Goal: Browse casually

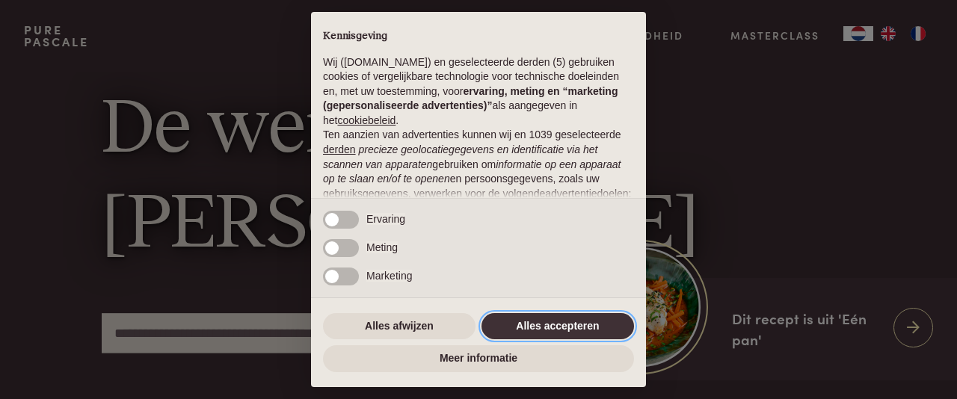
click at [553, 328] on button "Alles accepteren" at bounding box center [558, 326] width 153 height 27
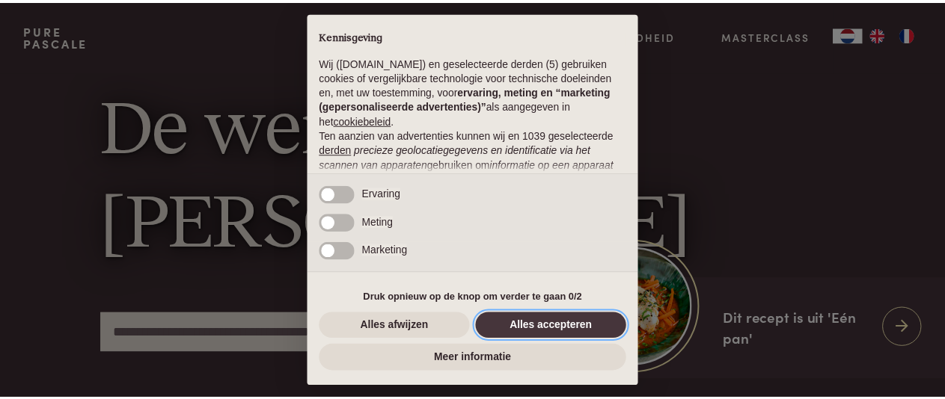
scroll to position [201, 0]
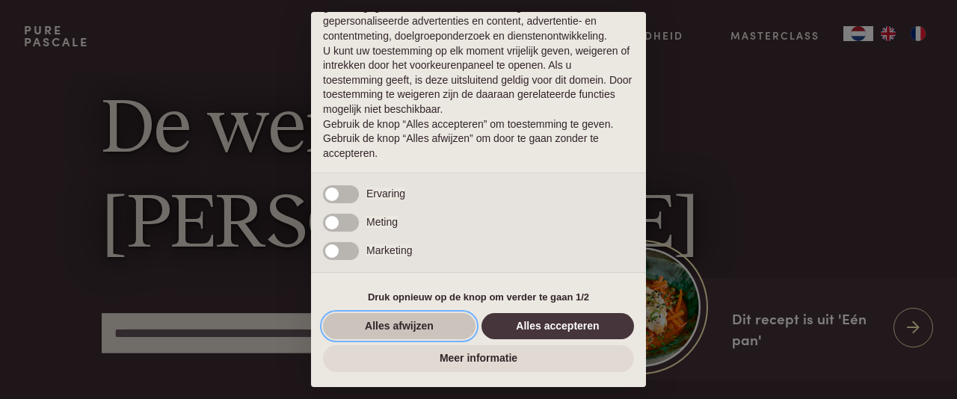
click at [414, 330] on button "Alles afwijzen" at bounding box center [399, 326] width 153 height 27
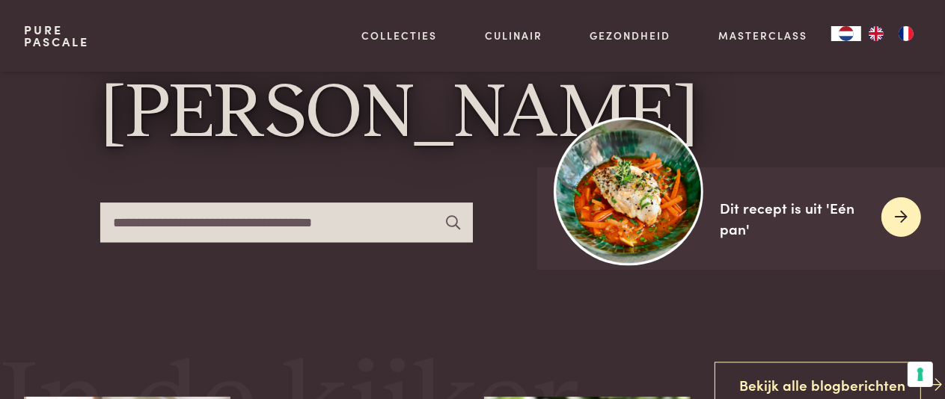
scroll to position [112, 0]
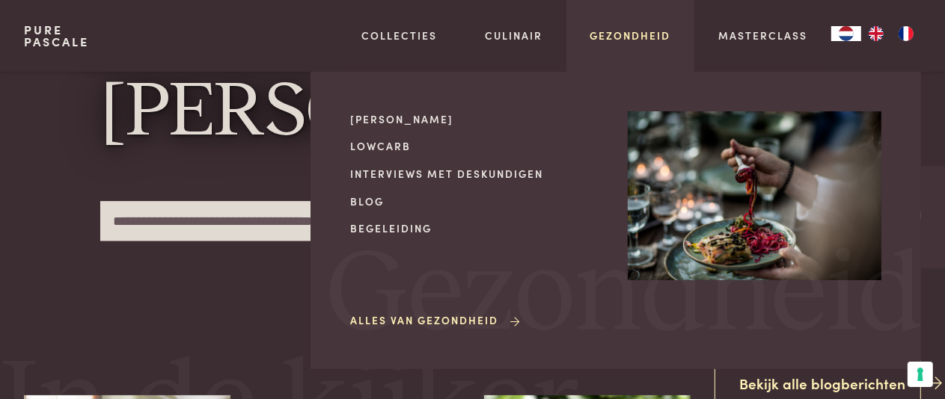
click at [639, 37] on link "Gezondheid" at bounding box center [630, 36] width 81 height 16
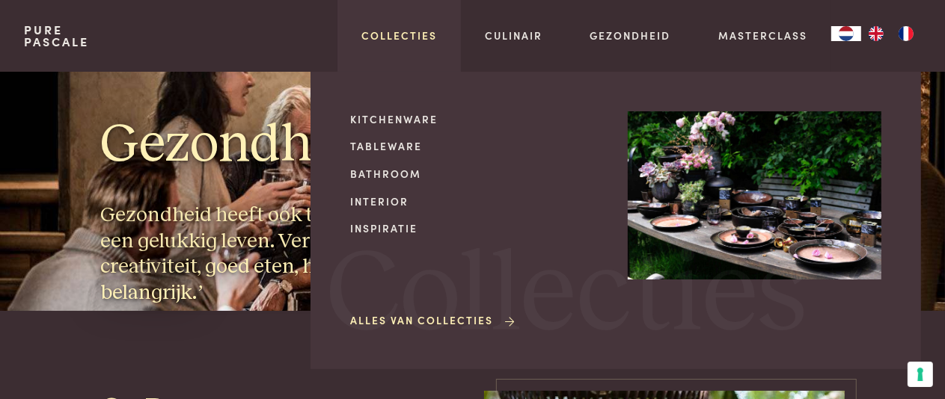
click at [404, 37] on link "Collecties" at bounding box center [399, 36] width 76 height 16
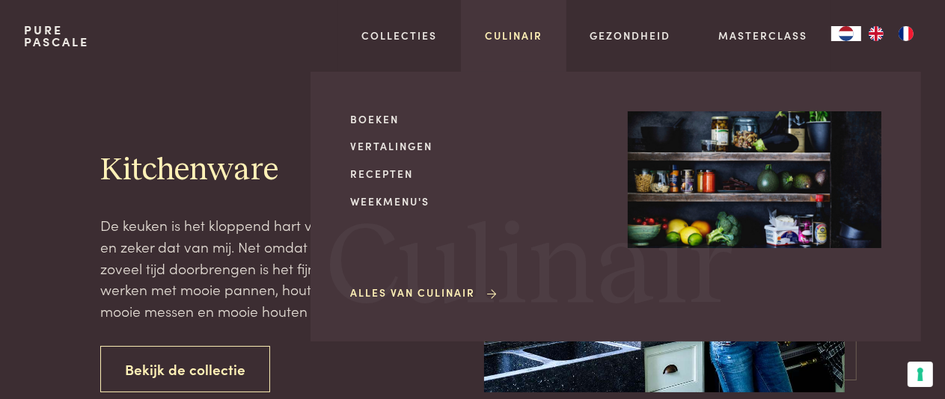
click at [526, 32] on link "Culinair" at bounding box center [514, 36] width 58 height 16
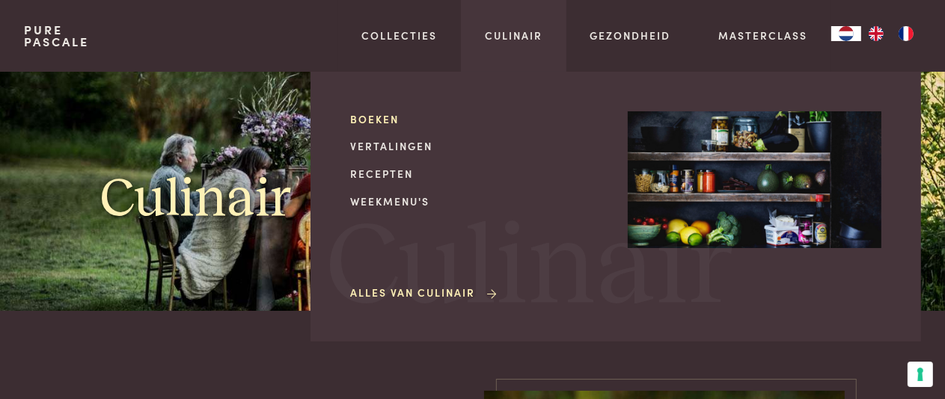
click at [377, 120] on link "Boeken" at bounding box center [477, 119] width 254 height 16
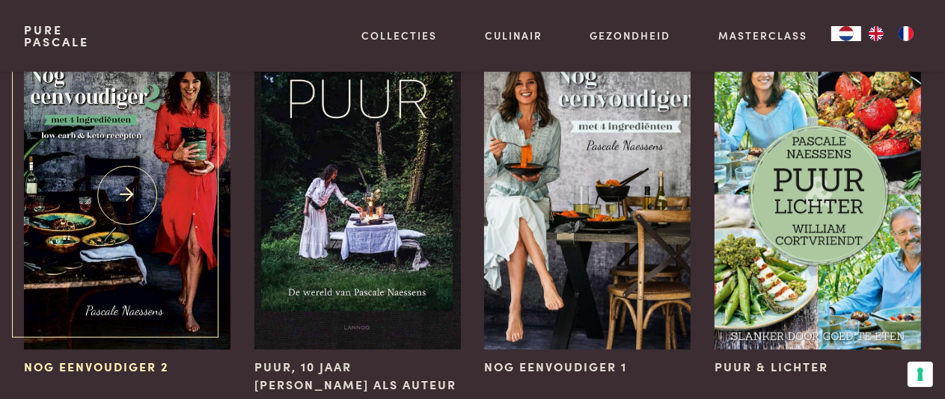
scroll to position [1289, 0]
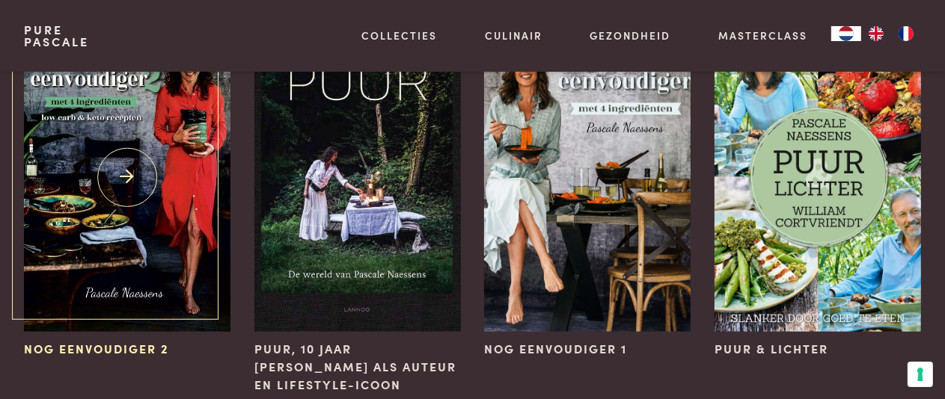
click at [167, 207] on img at bounding box center [127, 178] width 206 height 310
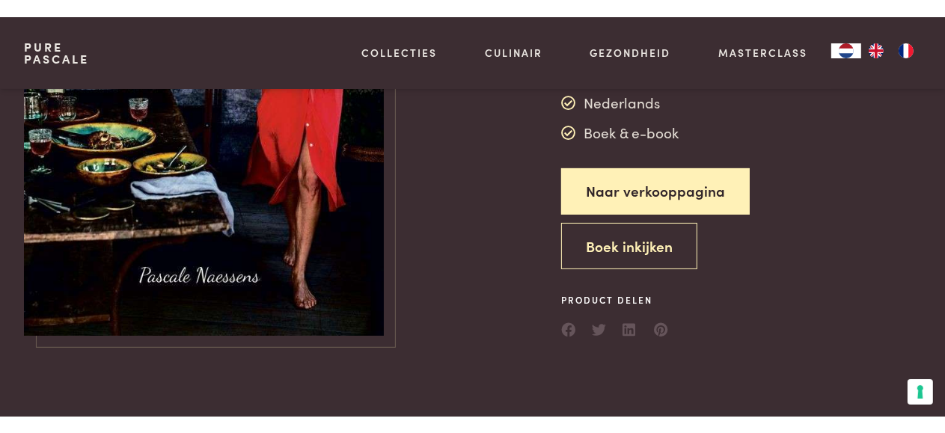
scroll to position [242, 0]
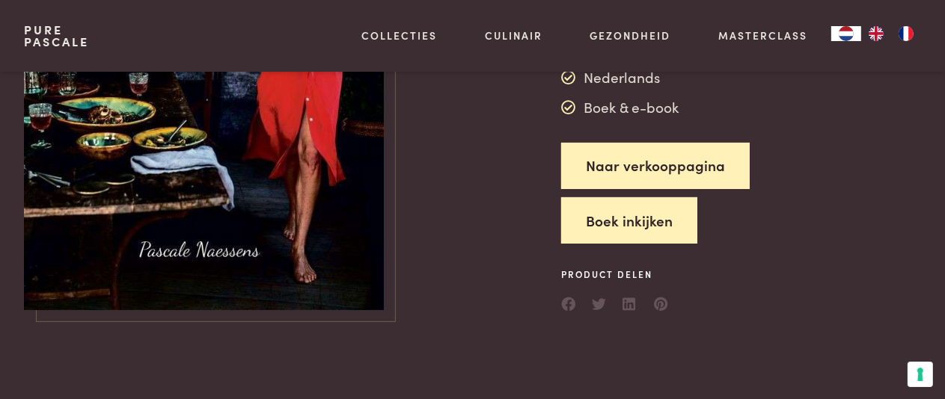
click at [637, 197] on button "Boek inkijken" at bounding box center [629, 220] width 136 height 47
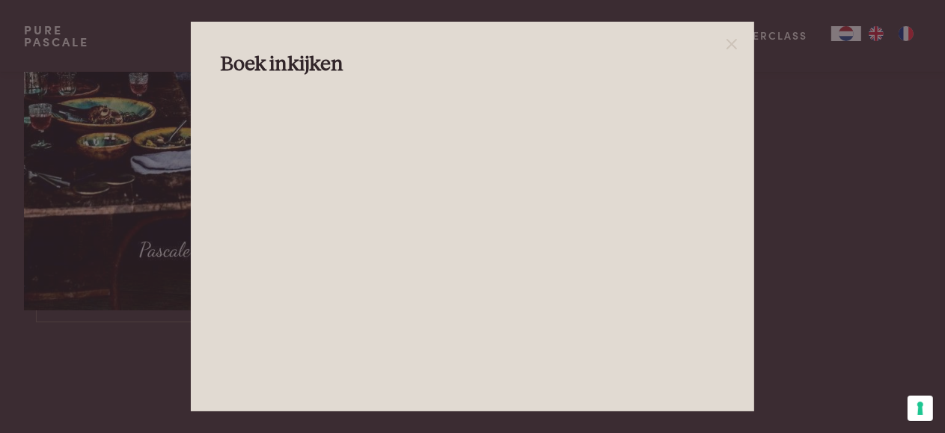
click at [833, 226] on div at bounding box center [472, 216] width 945 height 433
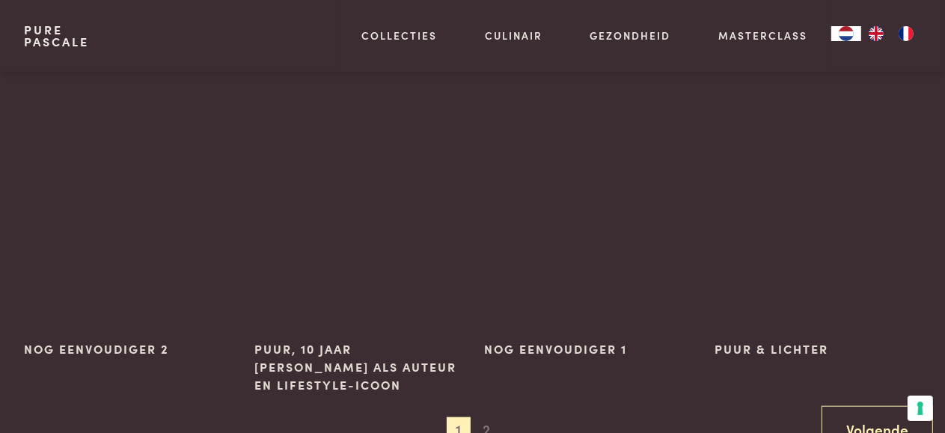
scroll to position [2517, 0]
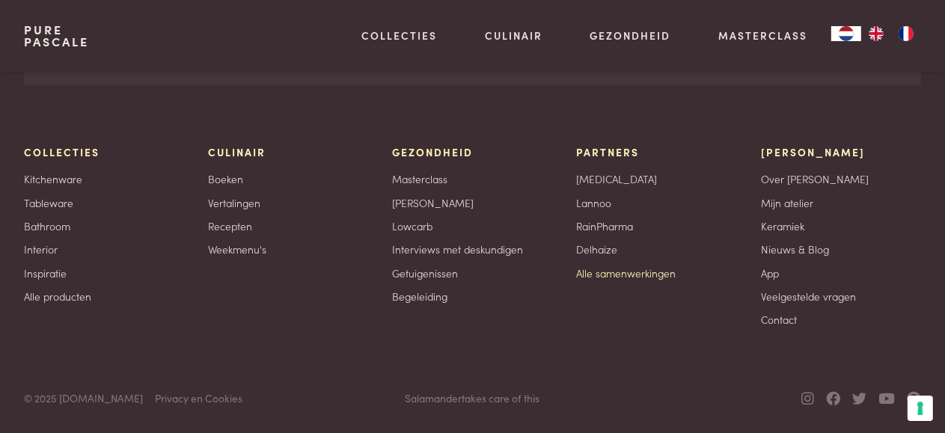
click at [629, 274] on link "Alle samenwerkingen" at bounding box center [626, 273] width 99 height 16
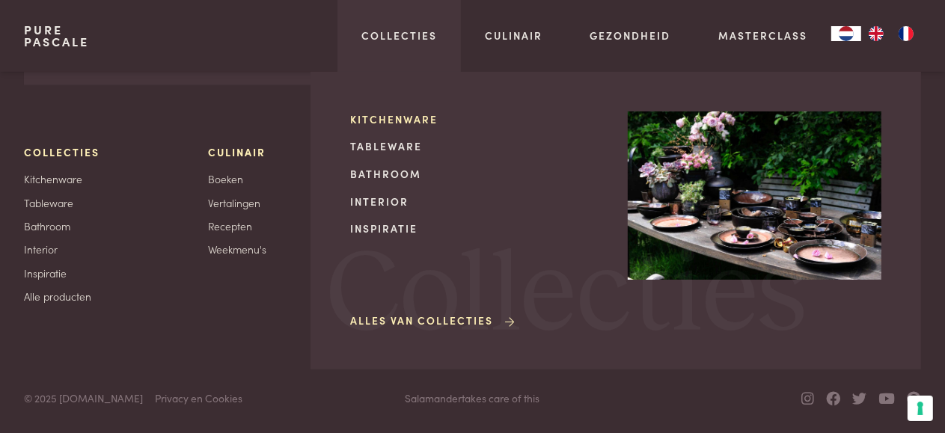
click at [402, 119] on link "Kitchenware" at bounding box center [477, 119] width 254 height 16
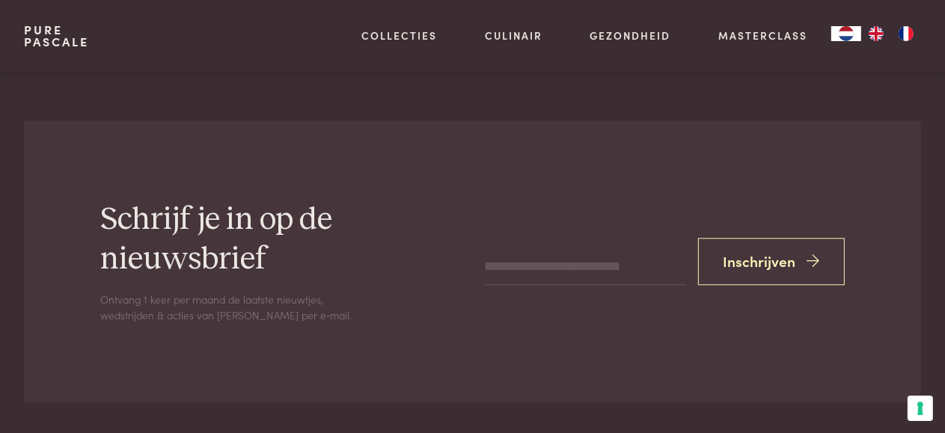
scroll to position [3084, 0]
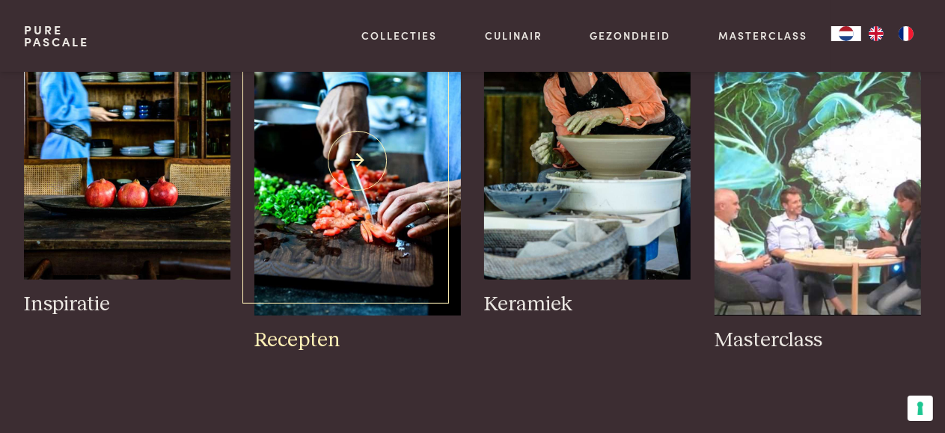
scroll to position [710, 0]
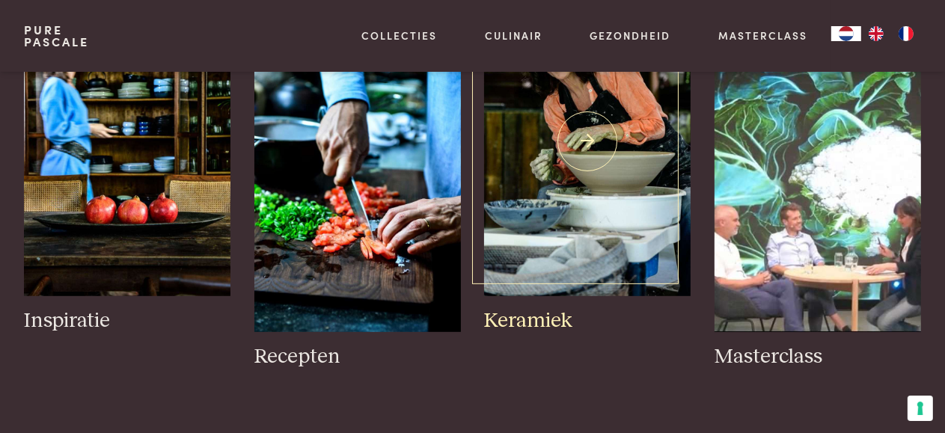
click at [592, 191] on img at bounding box center [587, 142] width 206 height 310
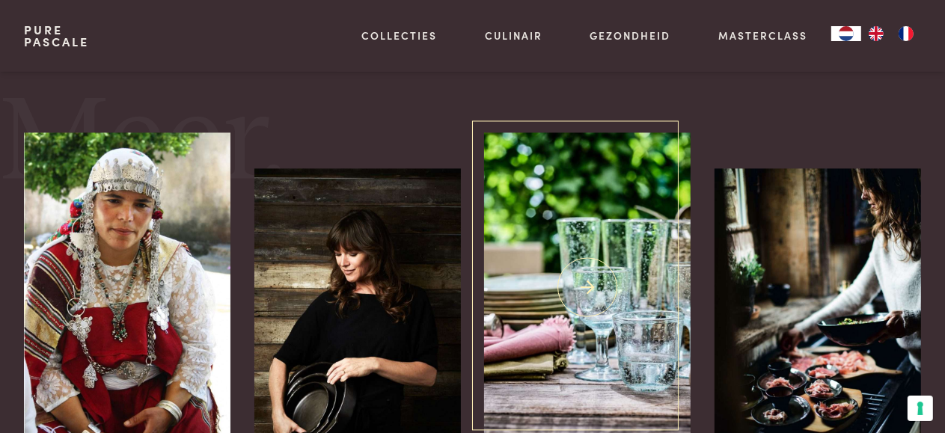
scroll to position [2674, 0]
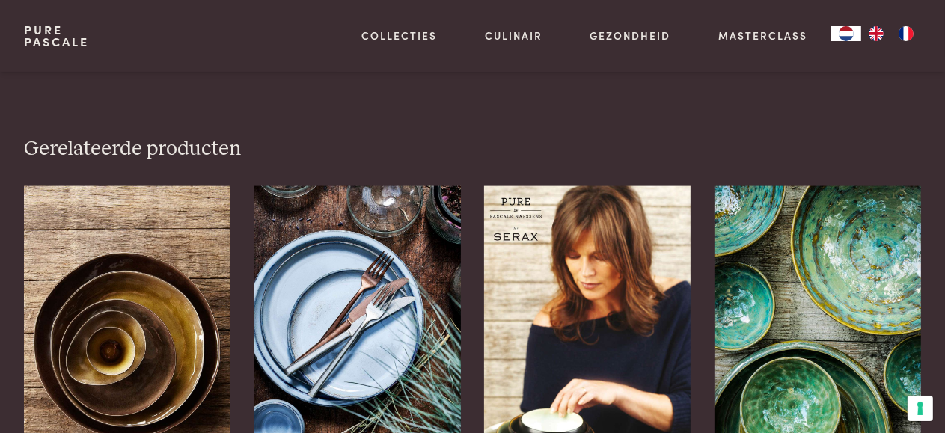
scroll to position [1813, 0]
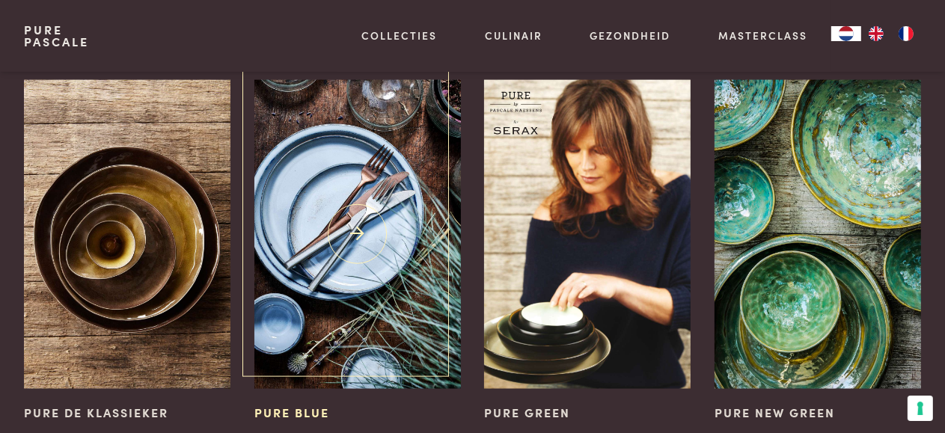
click at [363, 165] on img at bounding box center [357, 235] width 206 height 310
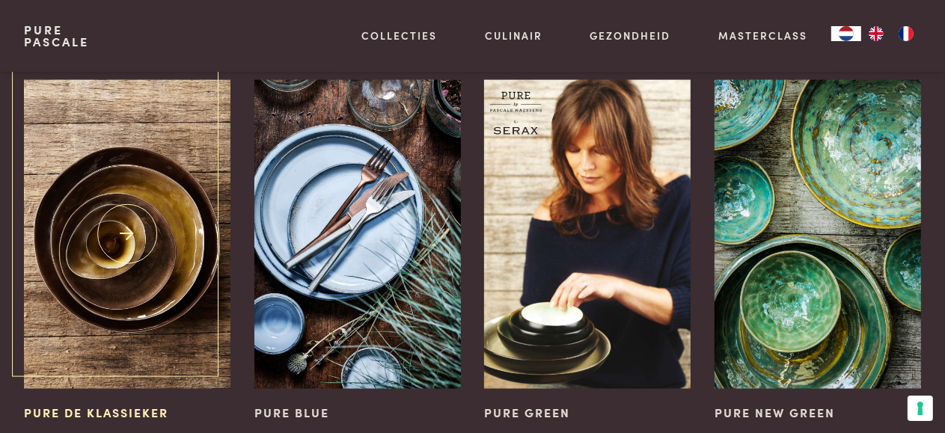
click at [131, 196] on img at bounding box center [127, 235] width 206 height 310
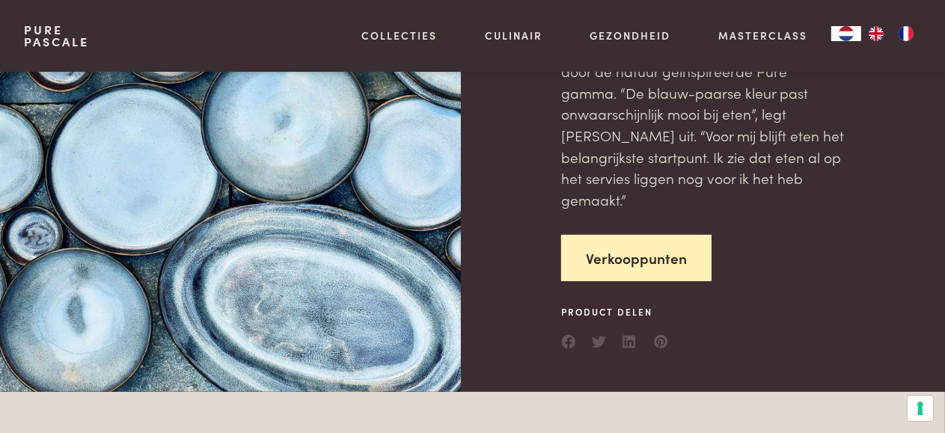
scroll to position [242, 0]
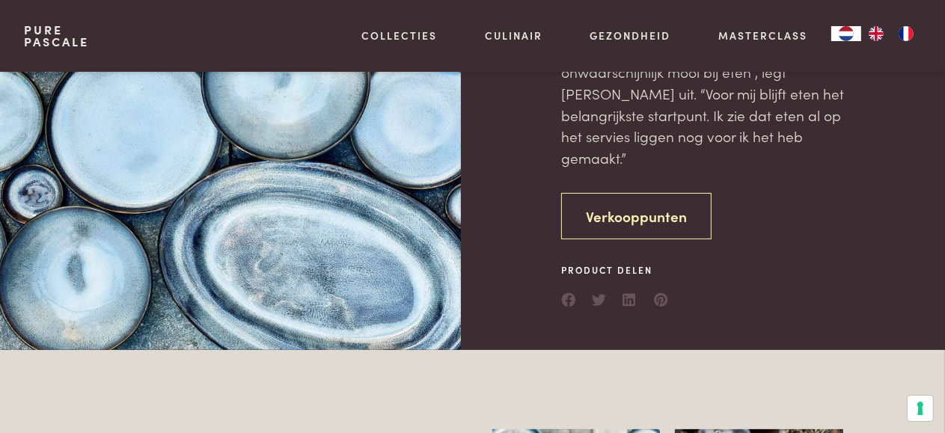
click at [623, 205] on link "Verkooppunten" at bounding box center [636, 216] width 150 height 47
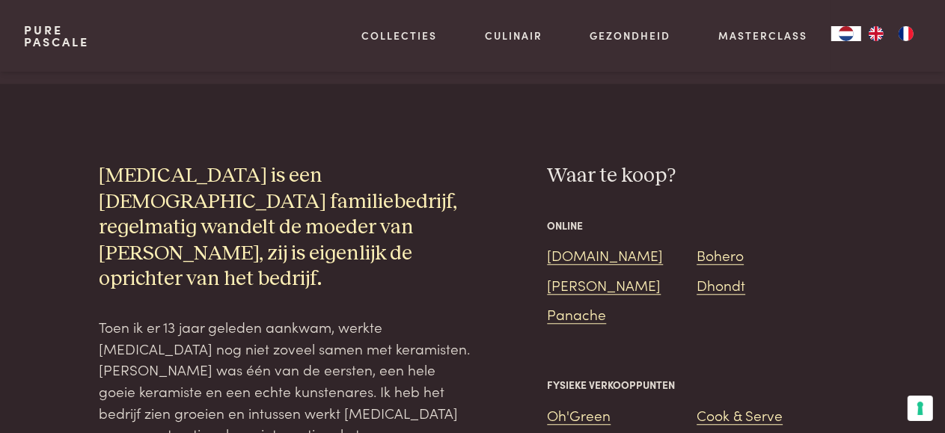
scroll to position [3127, 0]
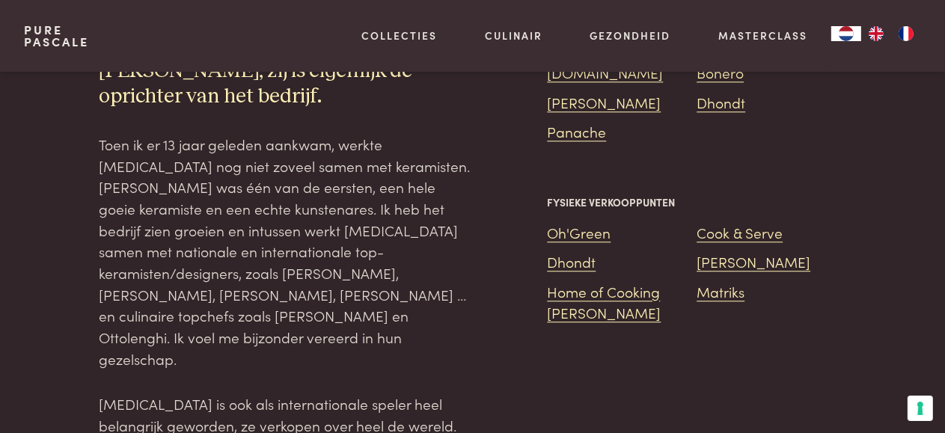
scroll to position [3033, 0]
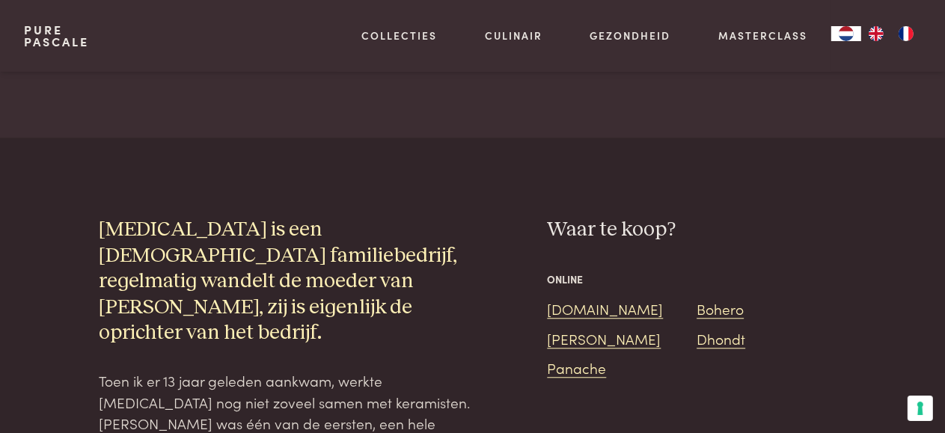
scroll to position [3127, 0]
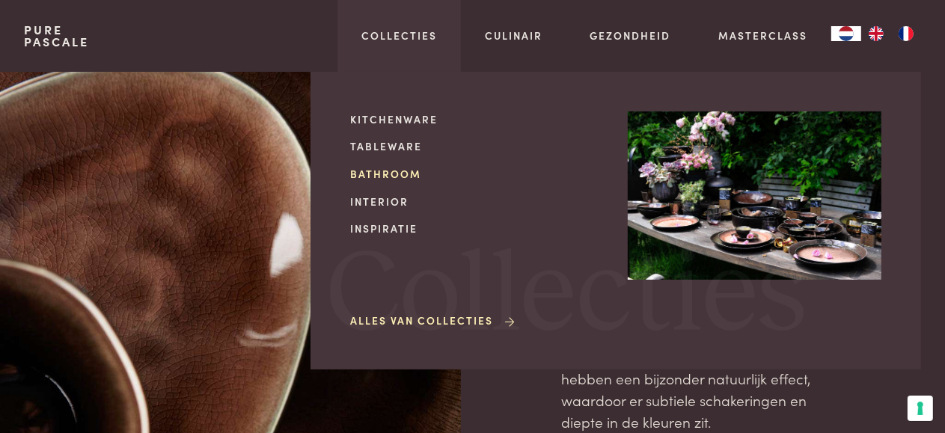
click at [385, 174] on link "Bathroom" at bounding box center [477, 174] width 254 height 16
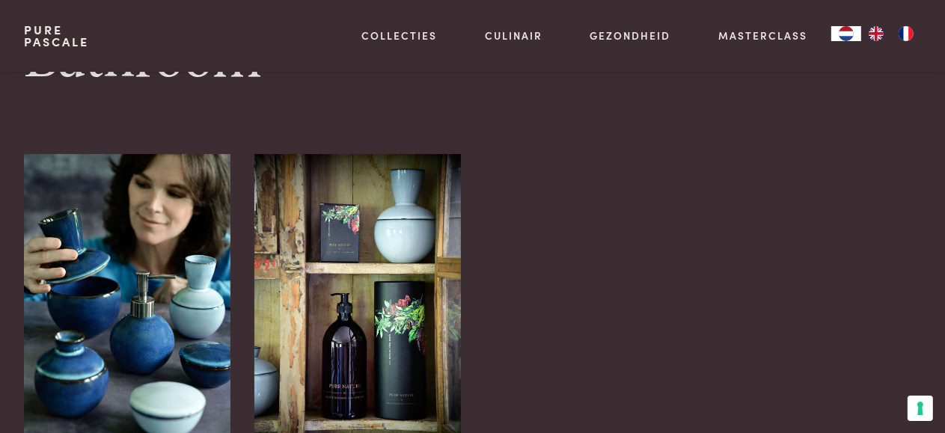
scroll to position [37, 0]
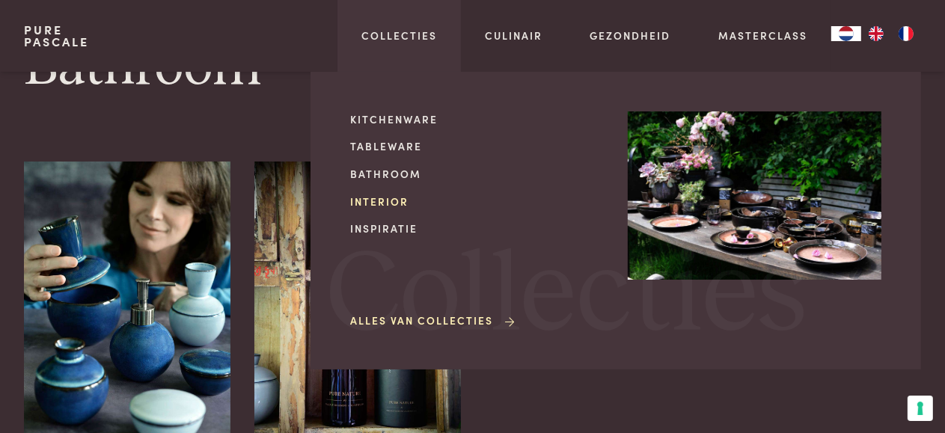
click at [391, 203] on link "Interior" at bounding box center [477, 202] width 254 height 16
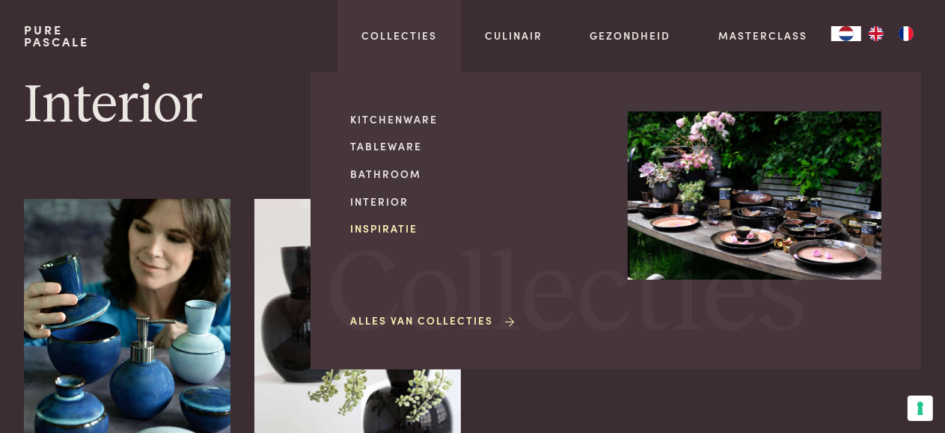
click at [394, 227] on link "Inspiratie" at bounding box center [477, 229] width 254 height 16
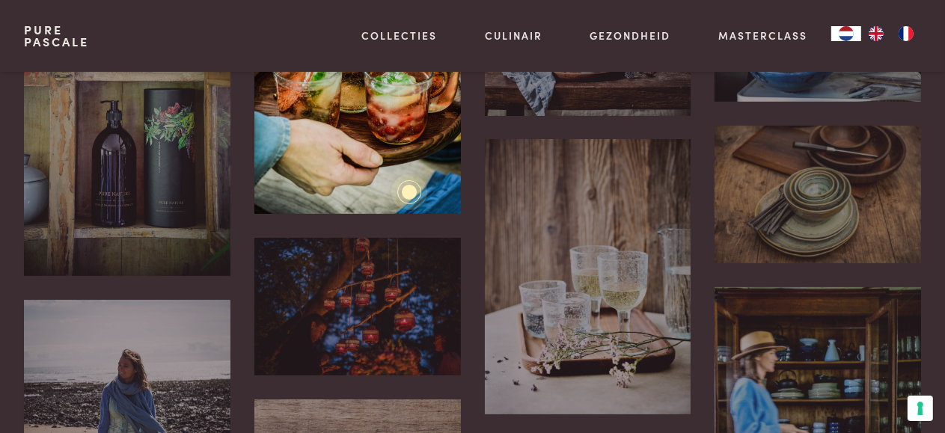
scroll to position [467, 0]
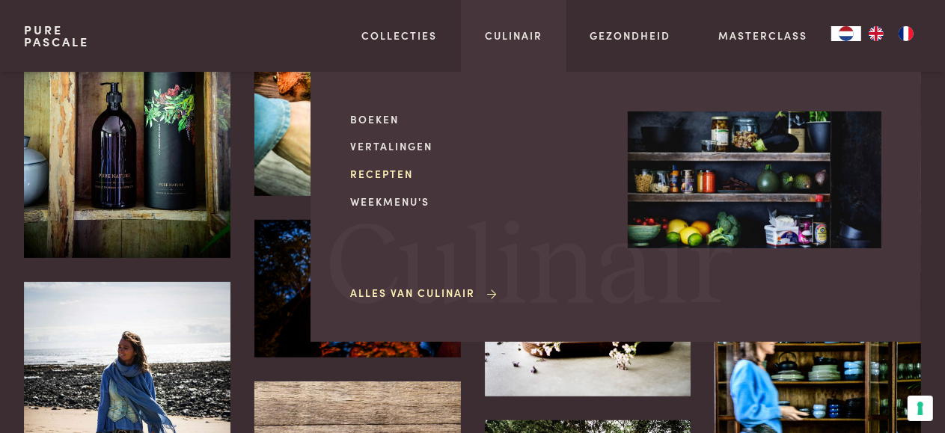
click at [378, 175] on link "Recepten" at bounding box center [477, 174] width 254 height 16
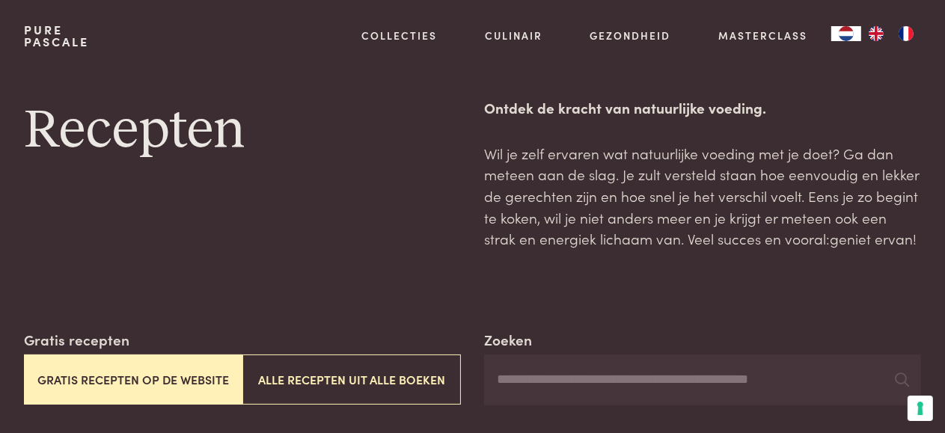
scroll to position [18, 0]
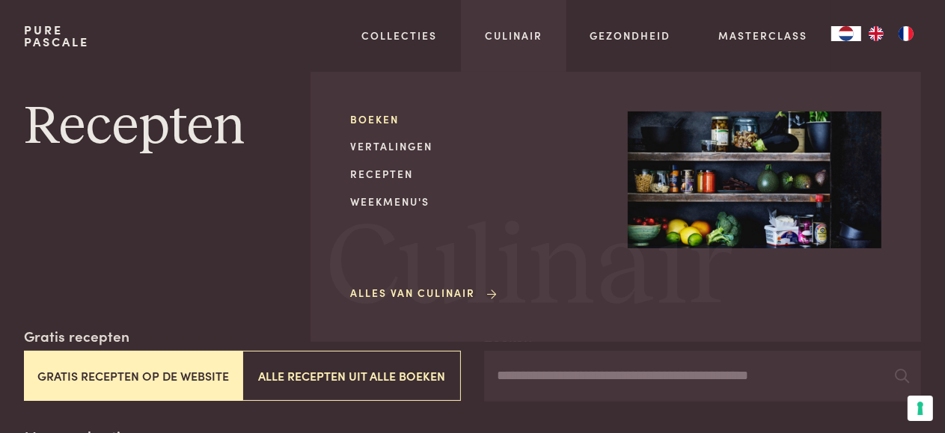
click at [387, 119] on link "Boeken" at bounding box center [477, 119] width 254 height 16
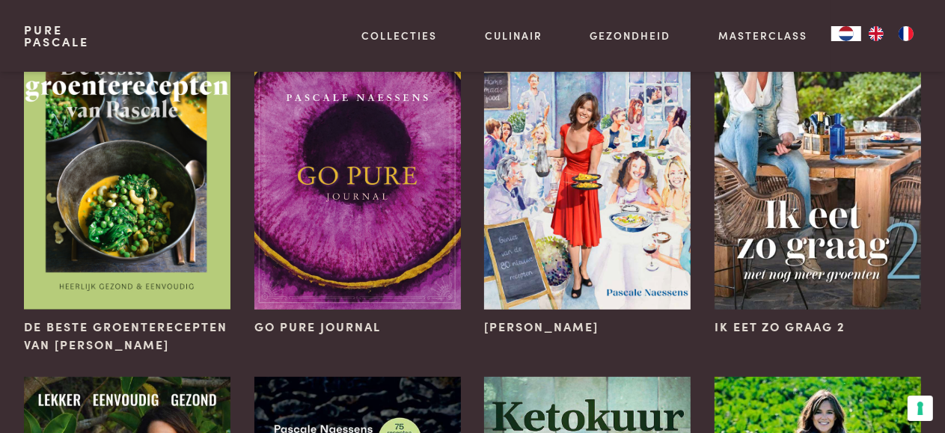
scroll to position [580, 0]
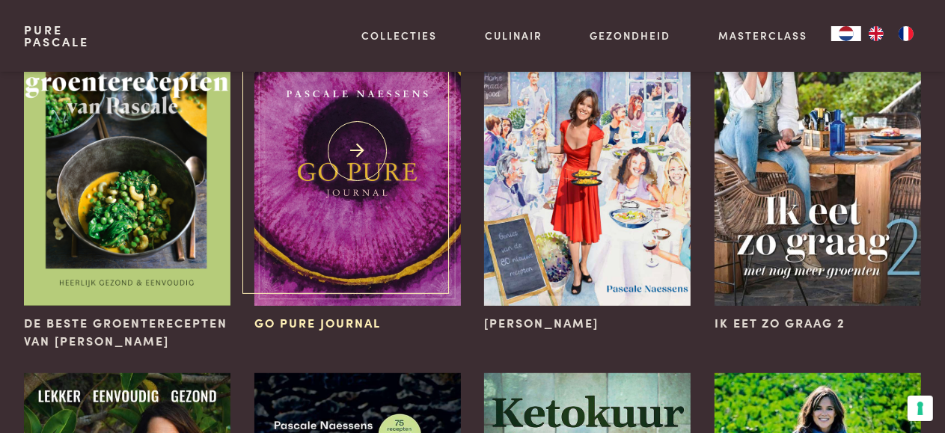
click at [334, 220] on img at bounding box center [357, 151] width 206 height 310
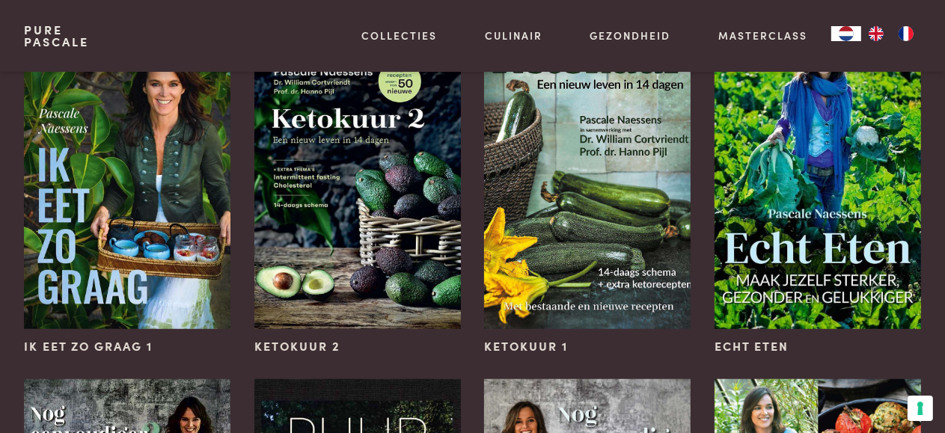
scroll to position [935, 0]
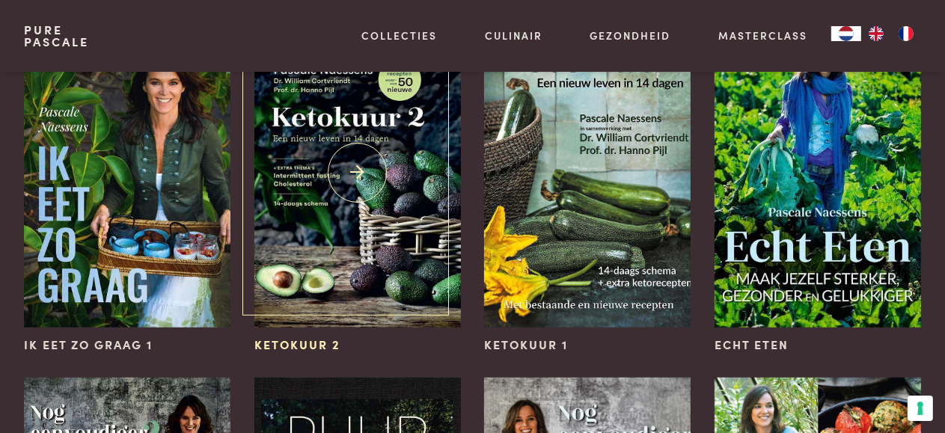
click at [378, 244] on img at bounding box center [357, 173] width 206 height 310
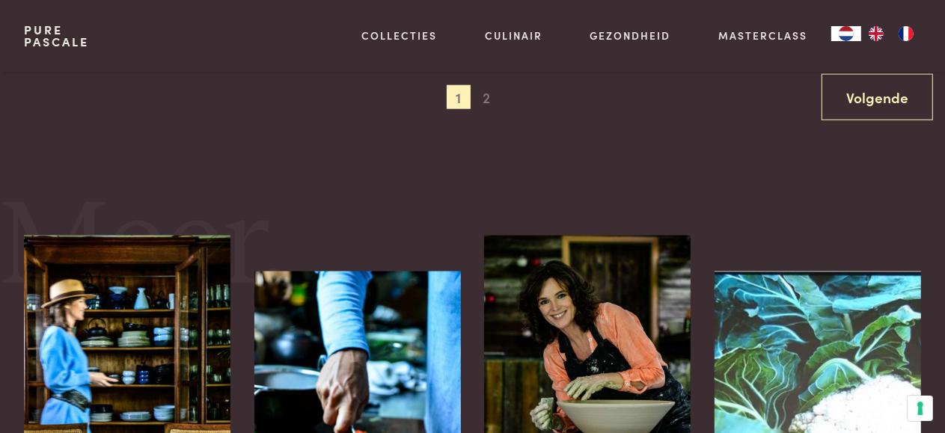
scroll to position [1627, 0]
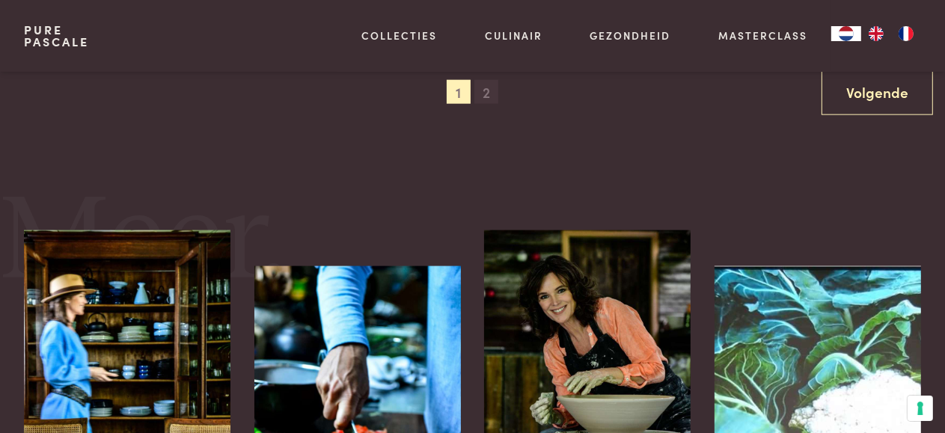
click at [482, 88] on span "2" at bounding box center [486, 92] width 24 height 24
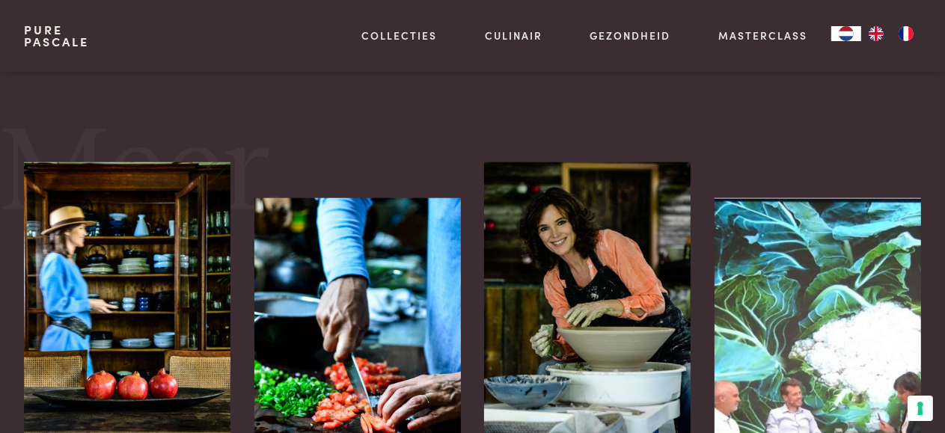
scroll to position [1439, 0]
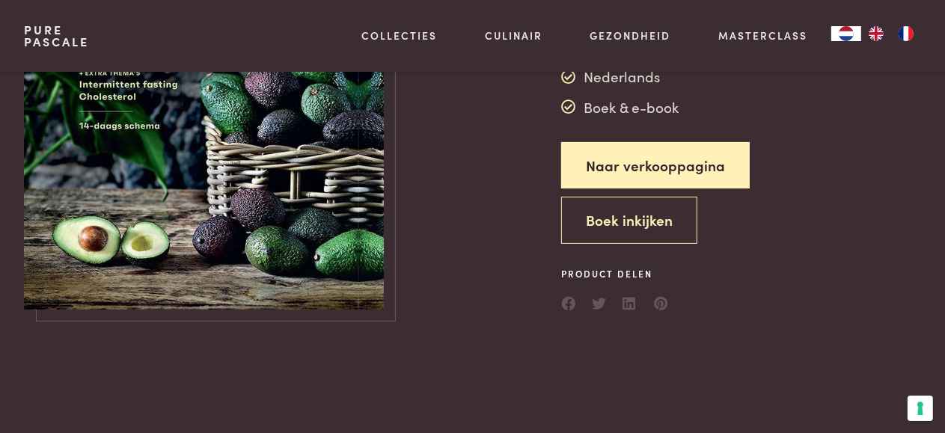
scroll to position [206, 0]
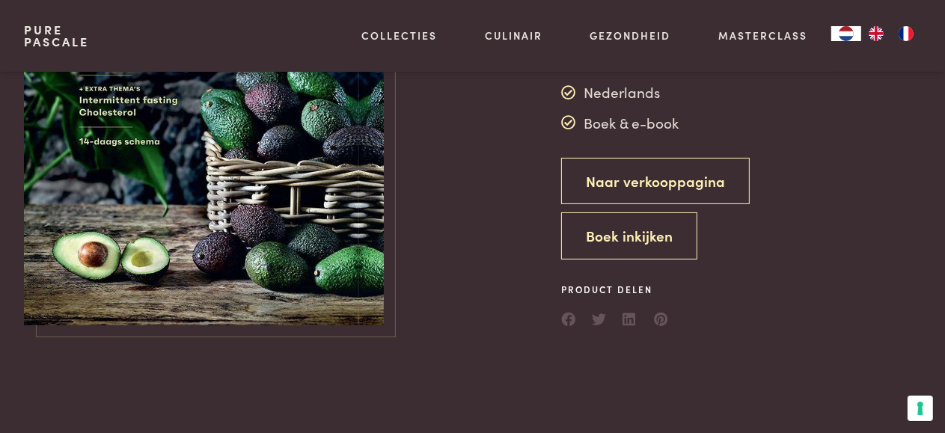
click at [614, 176] on link "Naar verkooppagina" at bounding box center [655, 181] width 188 height 47
